Goal: Obtain resource: Download file/media

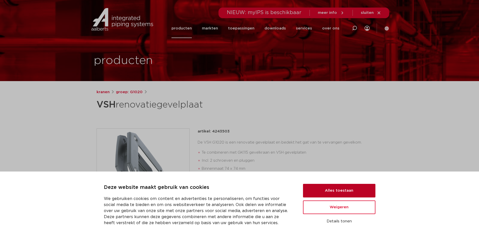
click at [338, 191] on button "Alles toestaan" at bounding box center [339, 191] width 72 height 14
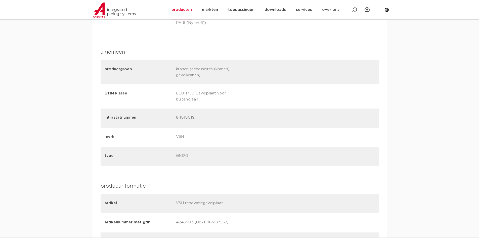
scroll to position [352, 0]
click at [175, 117] on div "intrastatnummer 84818019" at bounding box center [240, 117] width 278 height 19
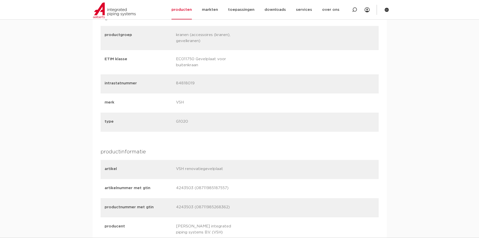
scroll to position [377, 0]
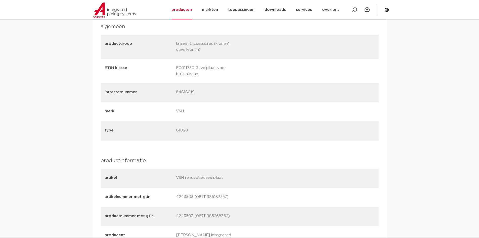
drag, startPoint x: 174, startPoint y: 177, endPoint x: 226, endPoint y: 181, distance: 52.3
click at [226, 181] on div "artikel VSH renovatiegevelplaat" at bounding box center [240, 178] width 278 height 19
copy div "VSH renovatiegevelplaat"
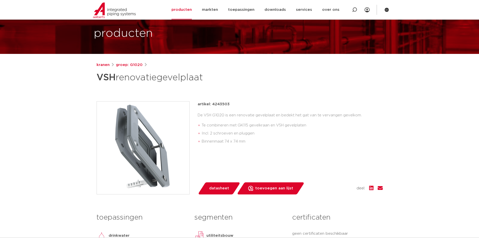
scroll to position [0, 0]
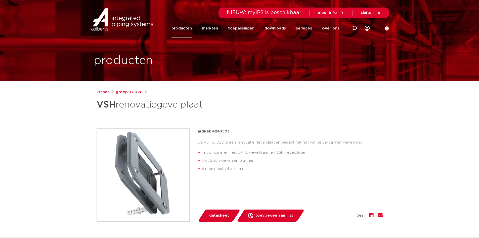
click at [184, 30] on link "producten" at bounding box center [182, 28] width 20 height 19
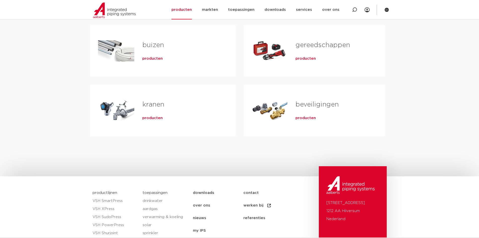
scroll to position [151, 0]
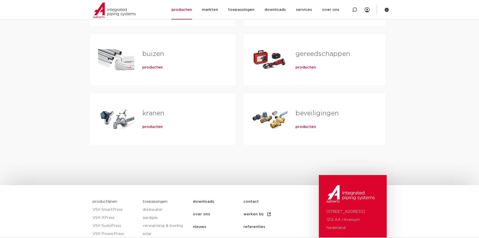
click at [153, 128] on span "producten" at bounding box center [152, 126] width 20 height 5
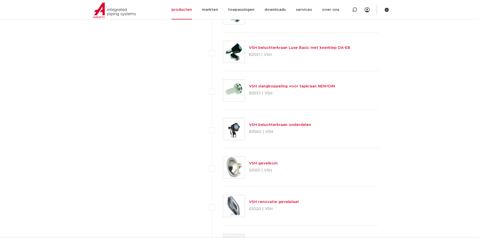
scroll to position [1988, 0]
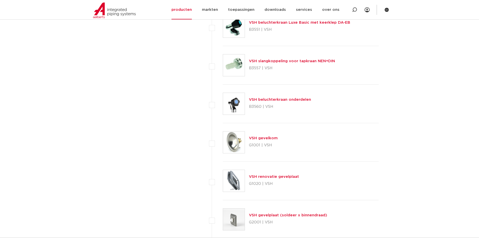
click at [261, 138] on link "VSH gevelkom" at bounding box center [263, 138] width 29 height 4
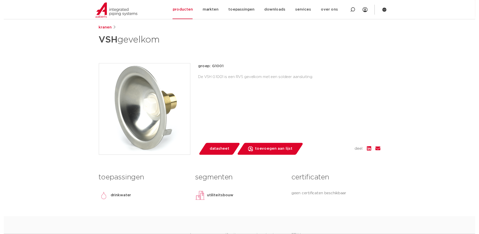
scroll to position [75, 0]
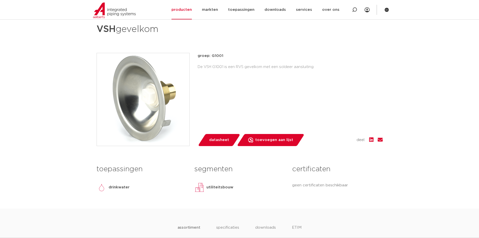
click at [214, 142] on span "datasheet" at bounding box center [219, 140] width 20 height 8
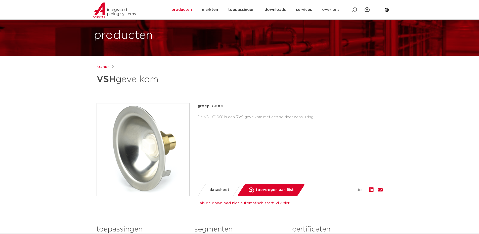
scroll to position [0, 0]
